Goal: Find specific page/section

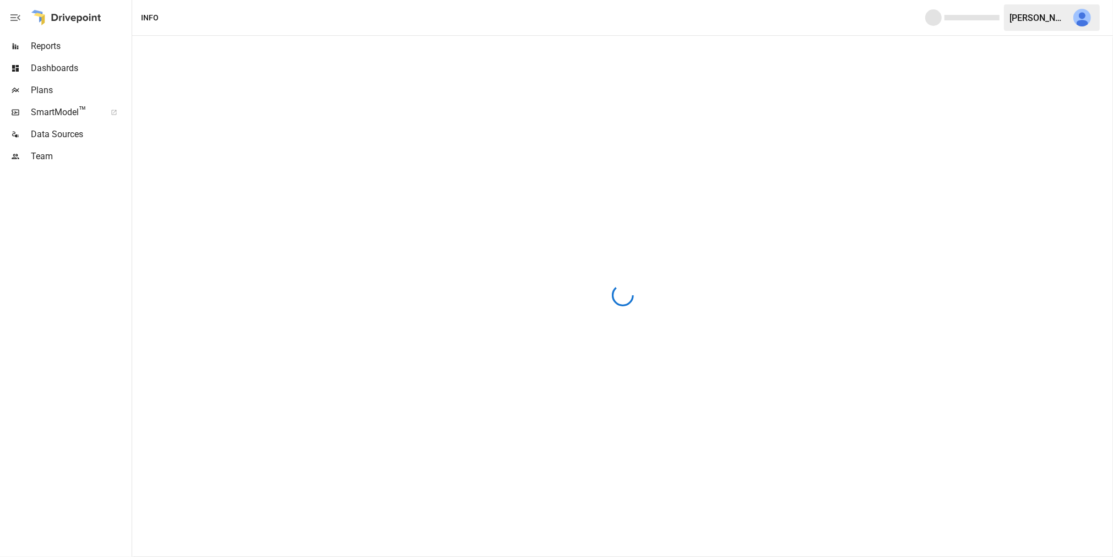
click at [60, 109] on span "SmartModel ™" at bounding box center [65, 112] width 68 height 13
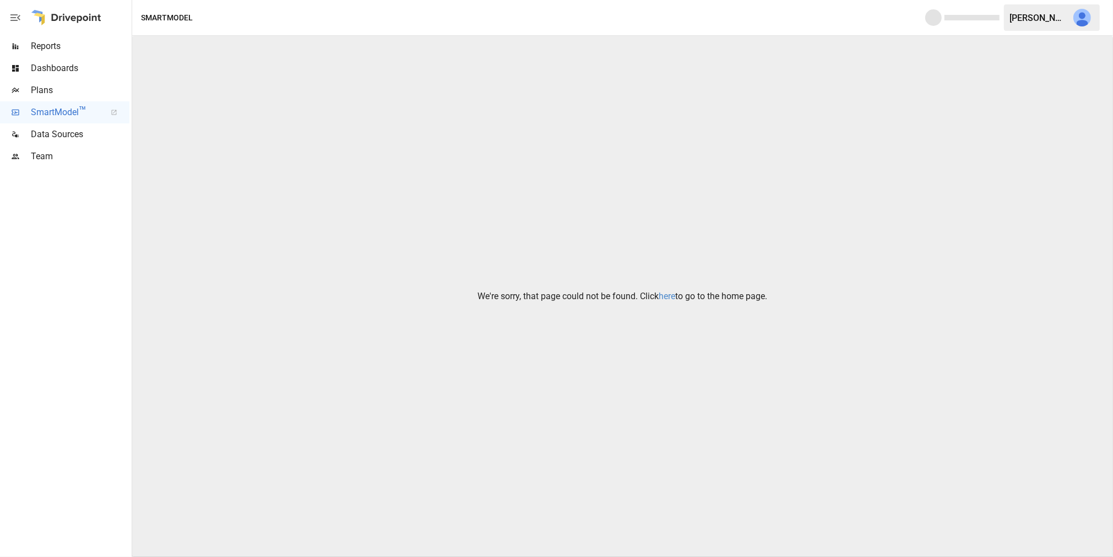
click at [668, 295] on link "here" at bounding box center [667, 296] width 17 height 10
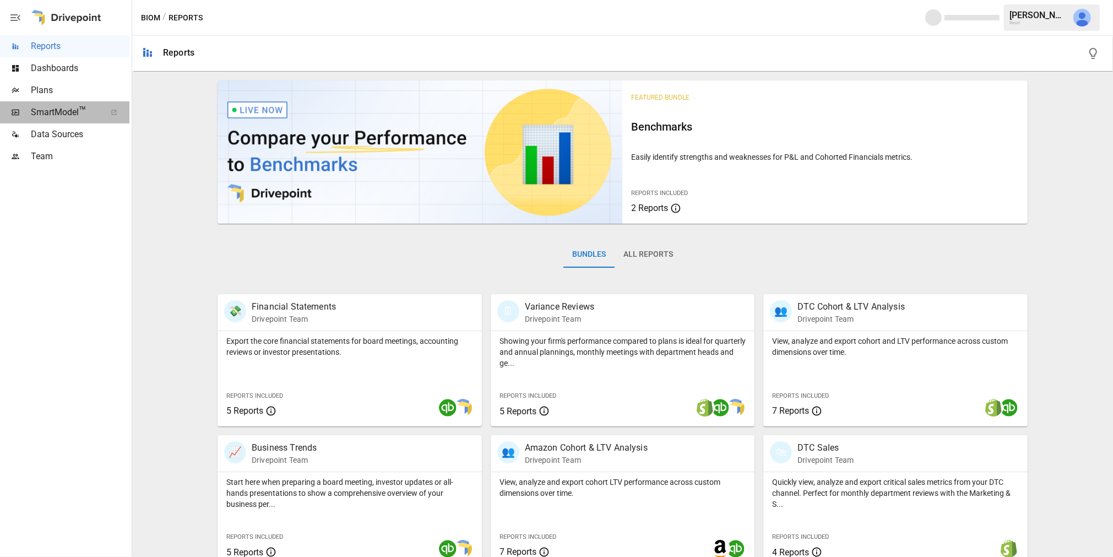
click at [59, 112] on span "SmartModel ™" at bounding box center [65, 112] width 68 height 13
